Goal: Participate in discussion: Engage in conversation with other users on a specific topic

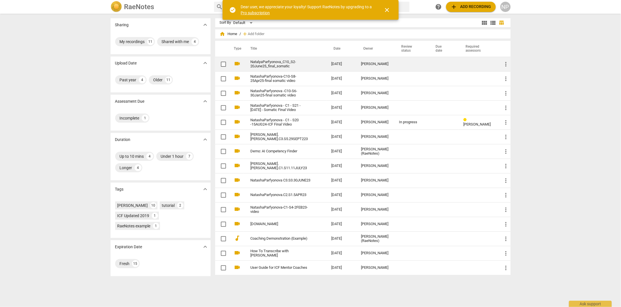
click at [283, 63] on link "NatalyaParfyonova_C10_S2-20June25_final_somatic" at bounding box center [281, 64] width 60 height 9
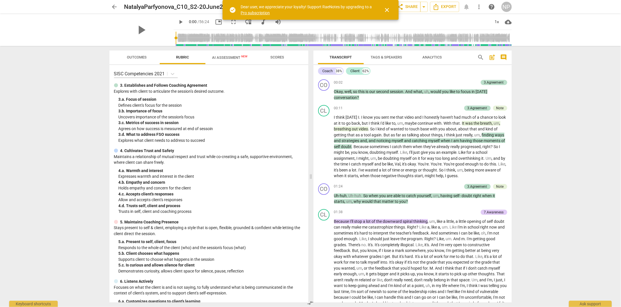
click at [503, 57] on span "comment" at bounding box center [503, 57] width 7 height 7
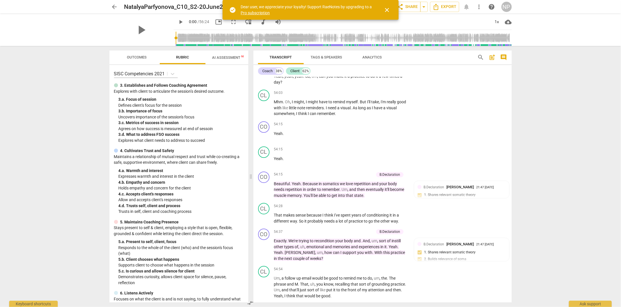
scroll to position [5836, 0]
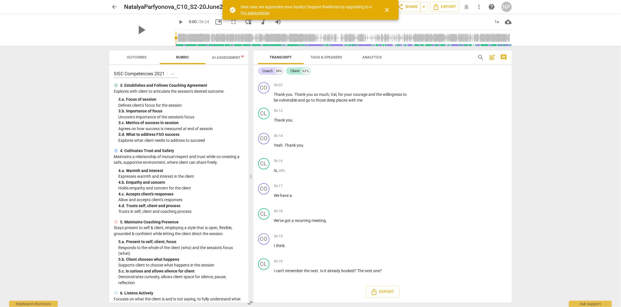
click at [492, 57] on span "post_add" at bounding box center [492, 57] width 7 height 7
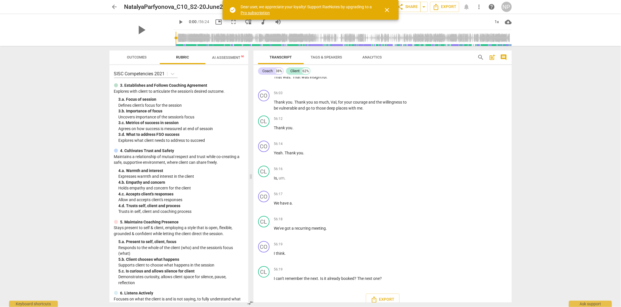
scroll to position [12, 0]
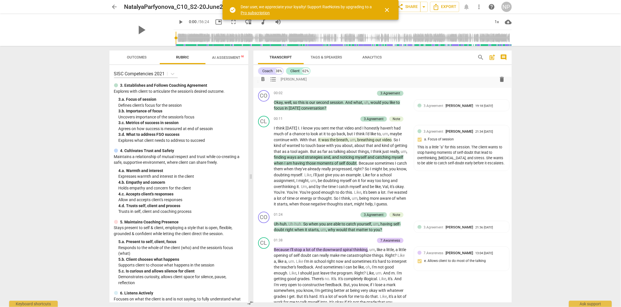
click at [144, 56] on span "Outcomes" at bounding box center [137, 57] width 20 height 4
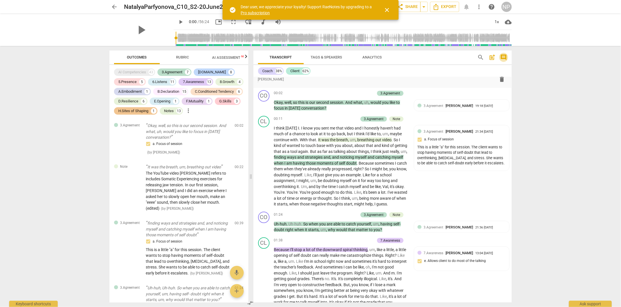
click at [505, 56] on span "comment" at bounding box center [503, 57] width 7 height 7
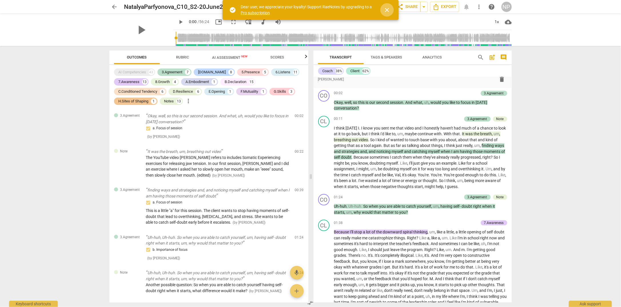
click at [387, 9] on span "close" at bounding box center [387, 10] width 7 height 7
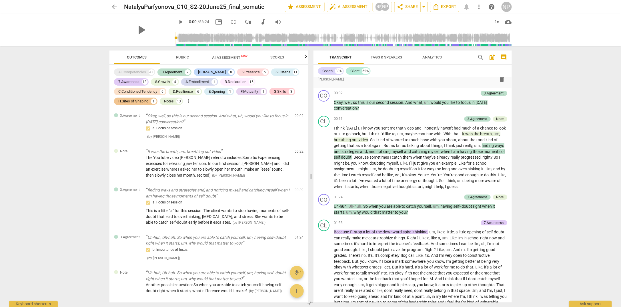
click at [503, 55] on span "comment" at bounding box center [503, 57] width 7 height 7
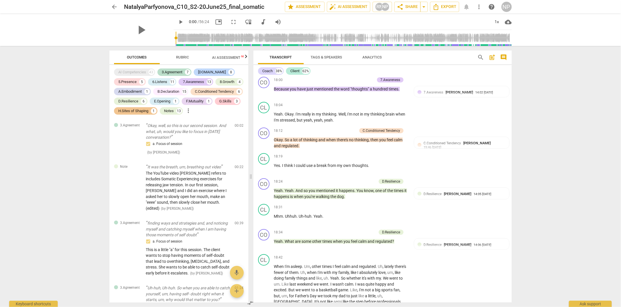
scroll to position [0, 0]
